Goal: Transaction & Acquisition: Purchase product/service

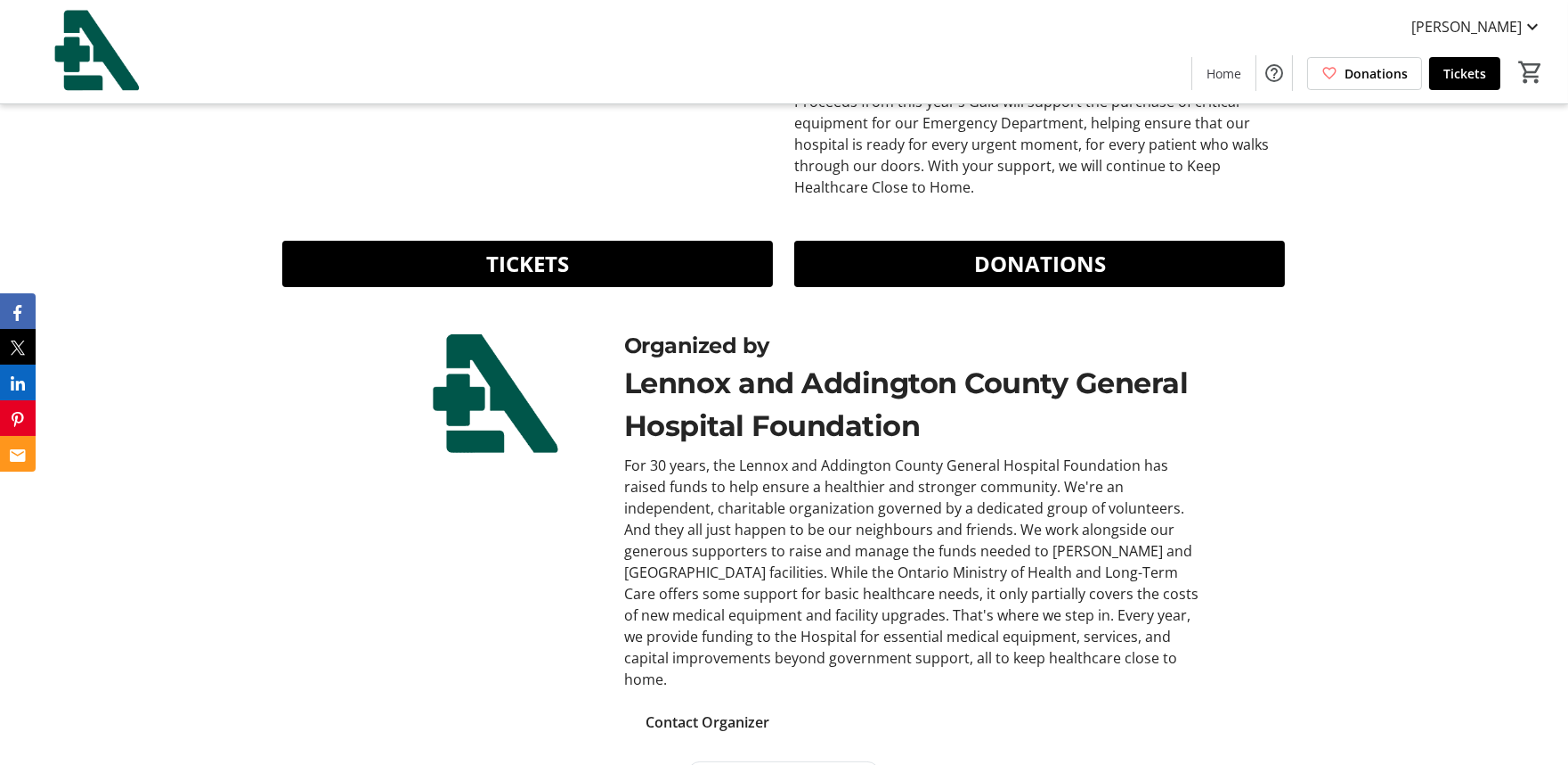
scroll to position [1152, 0]
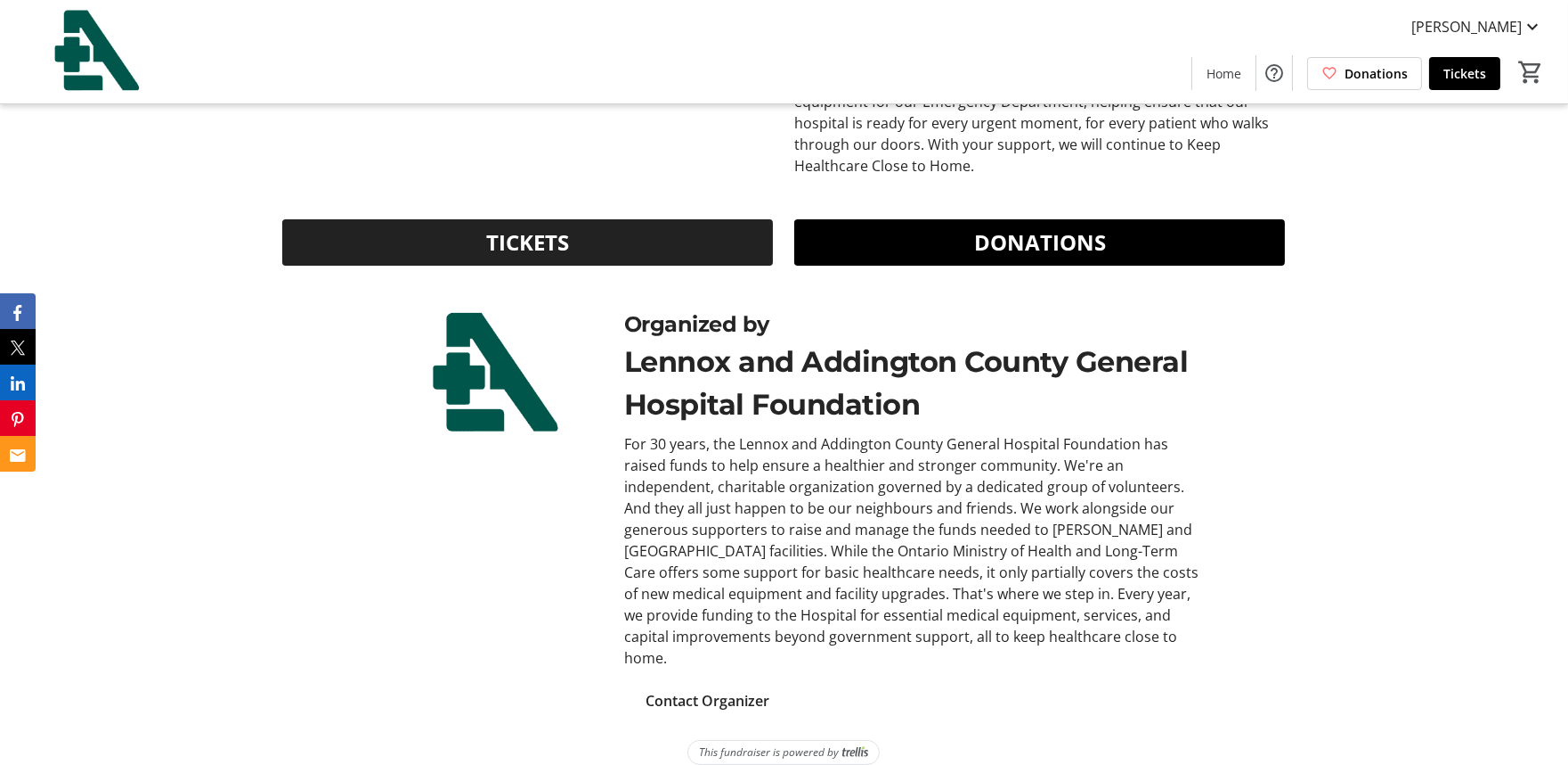
click at [688, 231] on span at bounding box center [527, 242] width 491 height 43
